Goal: Navigation & Orientation: Find specific page/section

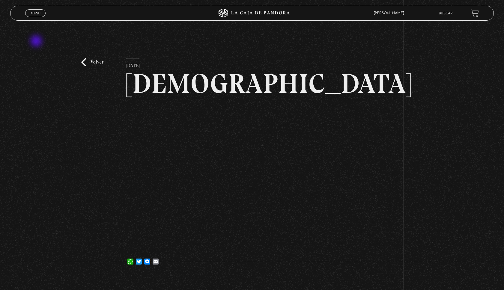
scroll to position [0, 0]
click at [266, 17] on icon at bounding box center [251, 13] width 151 height 9
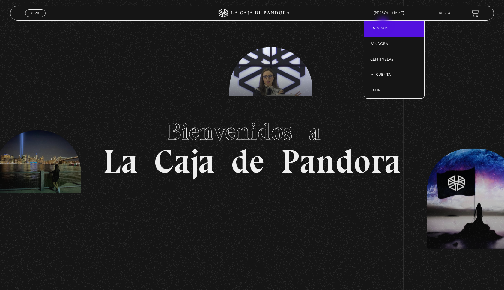
click at [384, 24] on link "En vivos" at bounding box center [394, 29] width 60 height 16
